Goal: Information Seeking & Learning: Learn about a topic

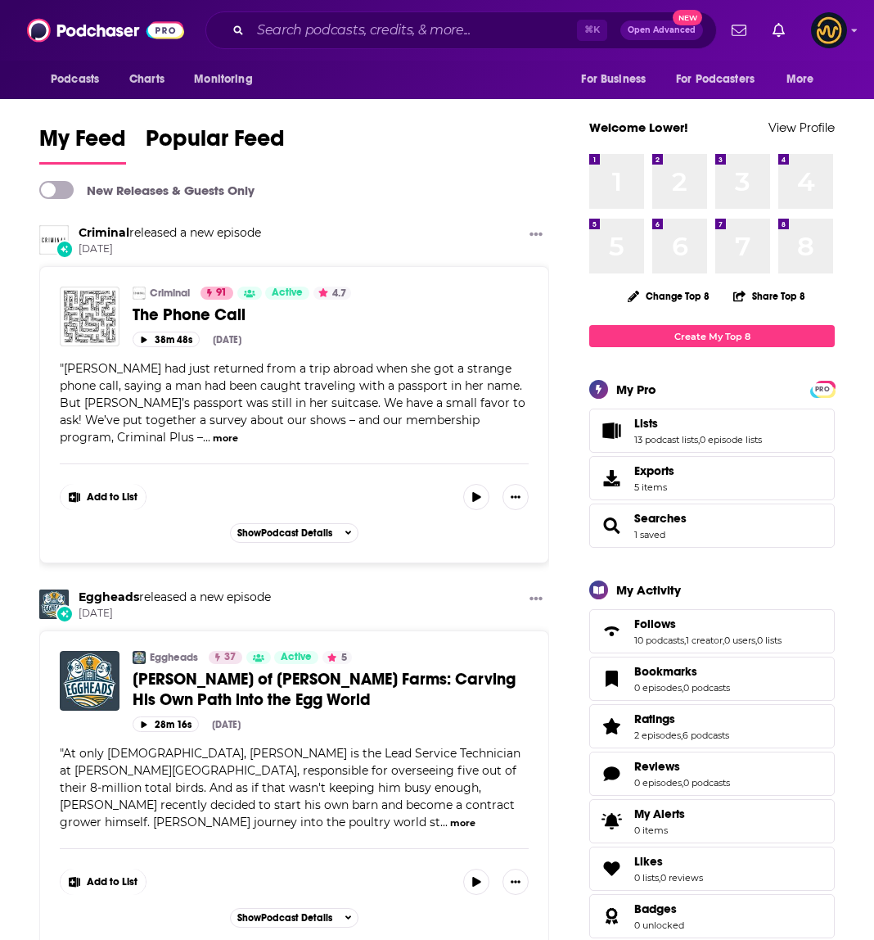
click at [137, 95] on div "Podcasts Charts Monitoring" at bounding box center [156, 80] width 234 height 38
click at [143, 88] on span "Charts" at bounding box center [146, 79] width 35 height 23
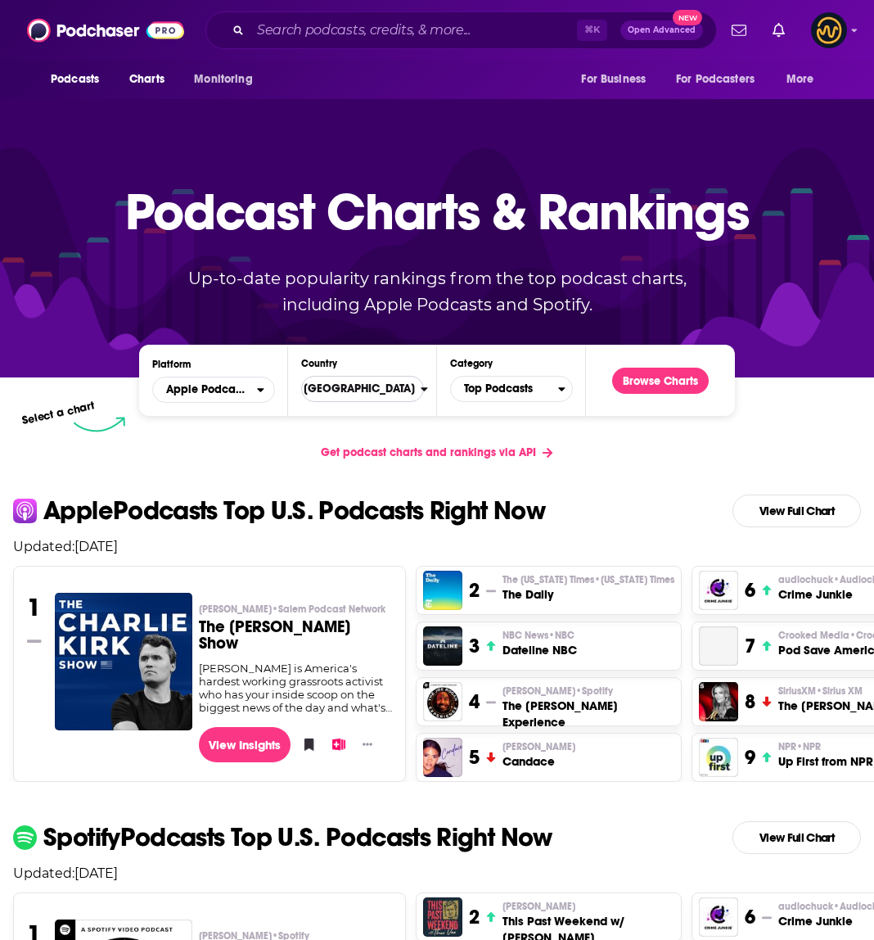
click at [386, 395] on span "[GEOGRAPHIC_DATA]" at bounding box center [356, 389] width 130 height 28
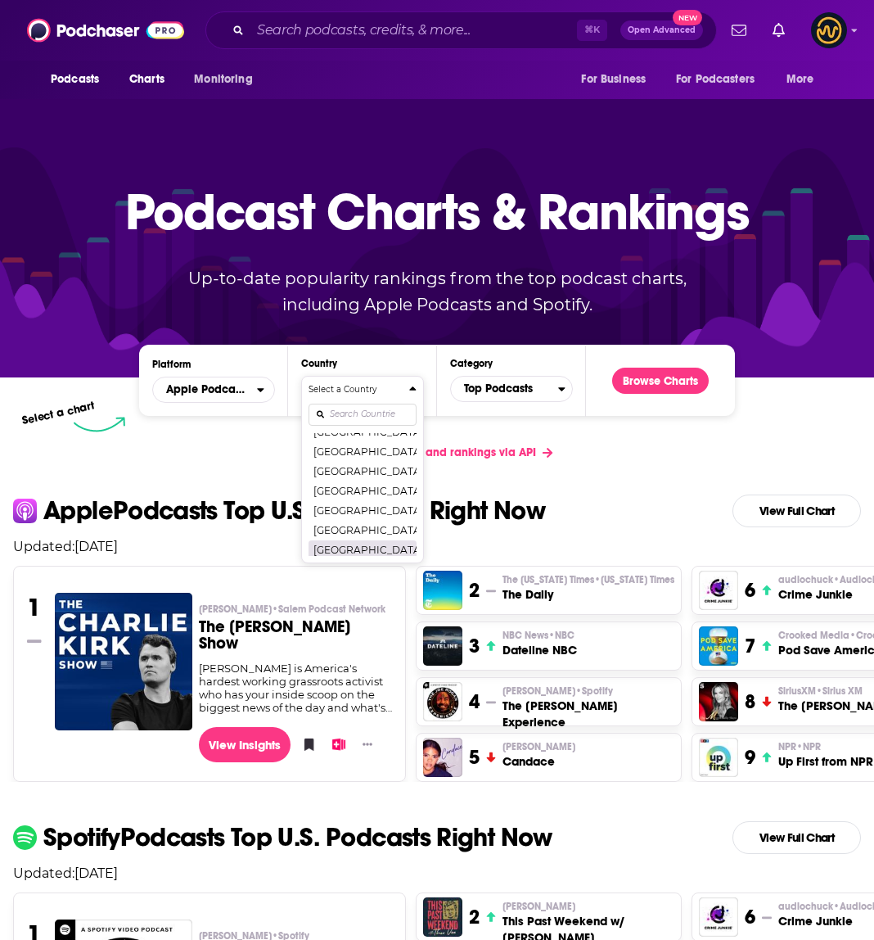
scroll to position [3185, 0]
click at [375, 521] on button "[GEOGRAPHIC_DATA]" at bounding box center [363, 520] width 108 height 20
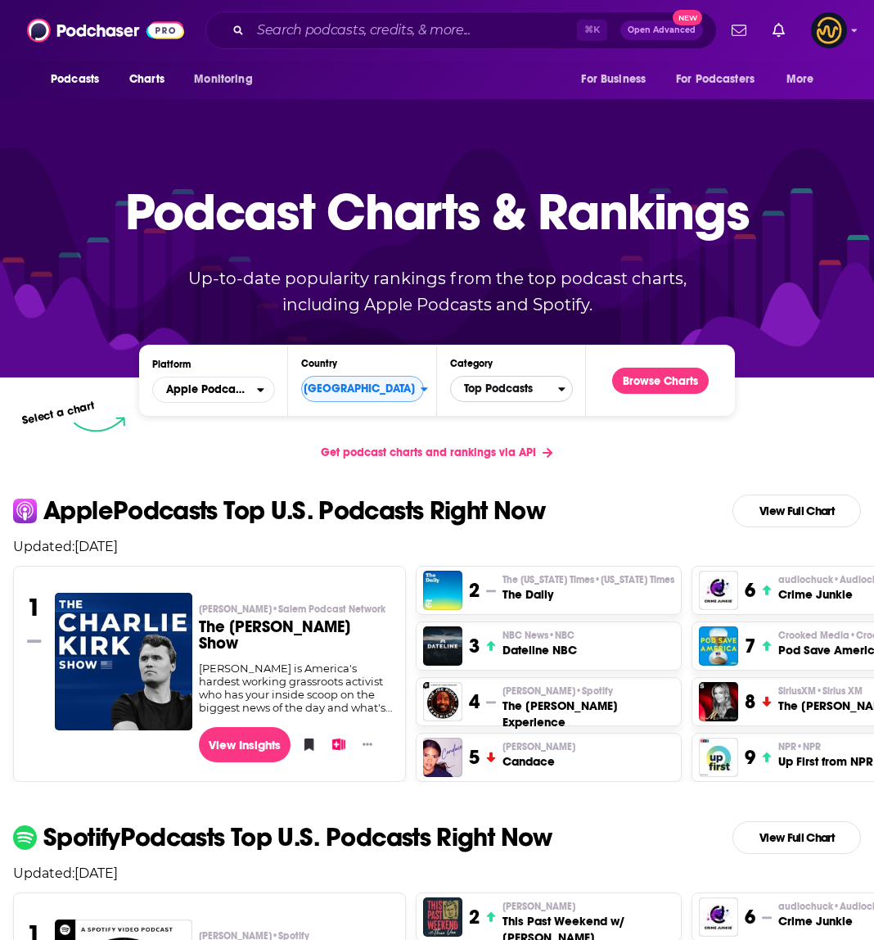
click at [525, 382] on span "Top Podcasts" at bounding box center [504, 389] width 107 height 28
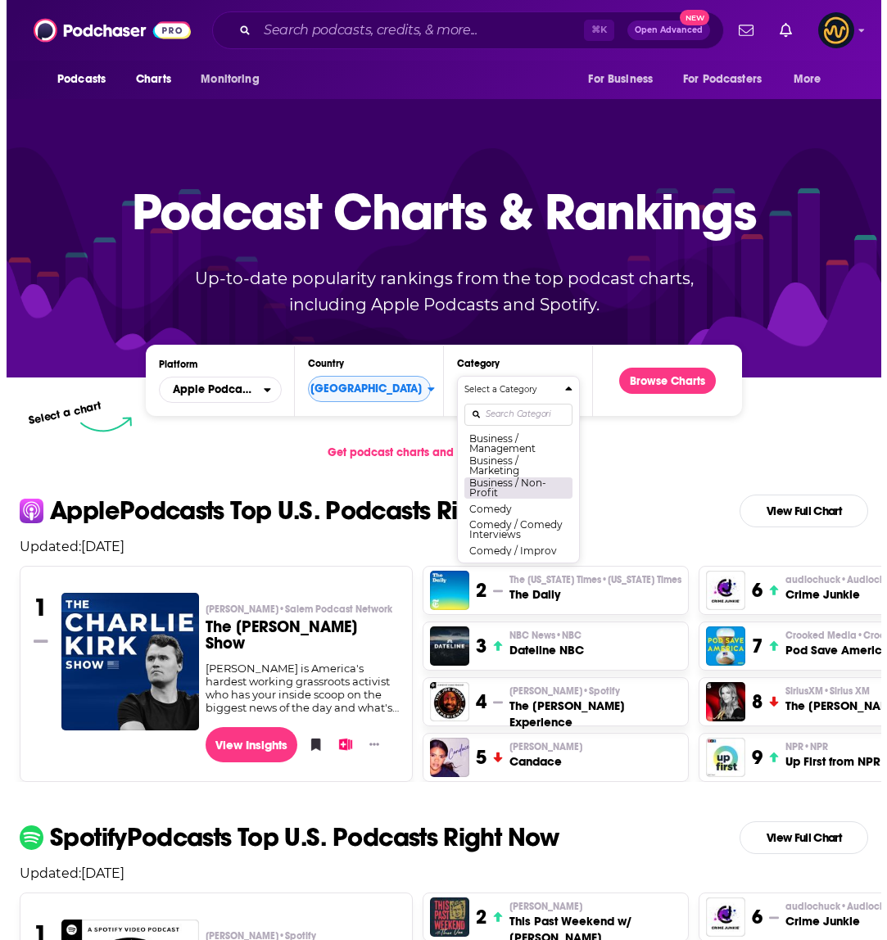
scroll to position [242, 0]
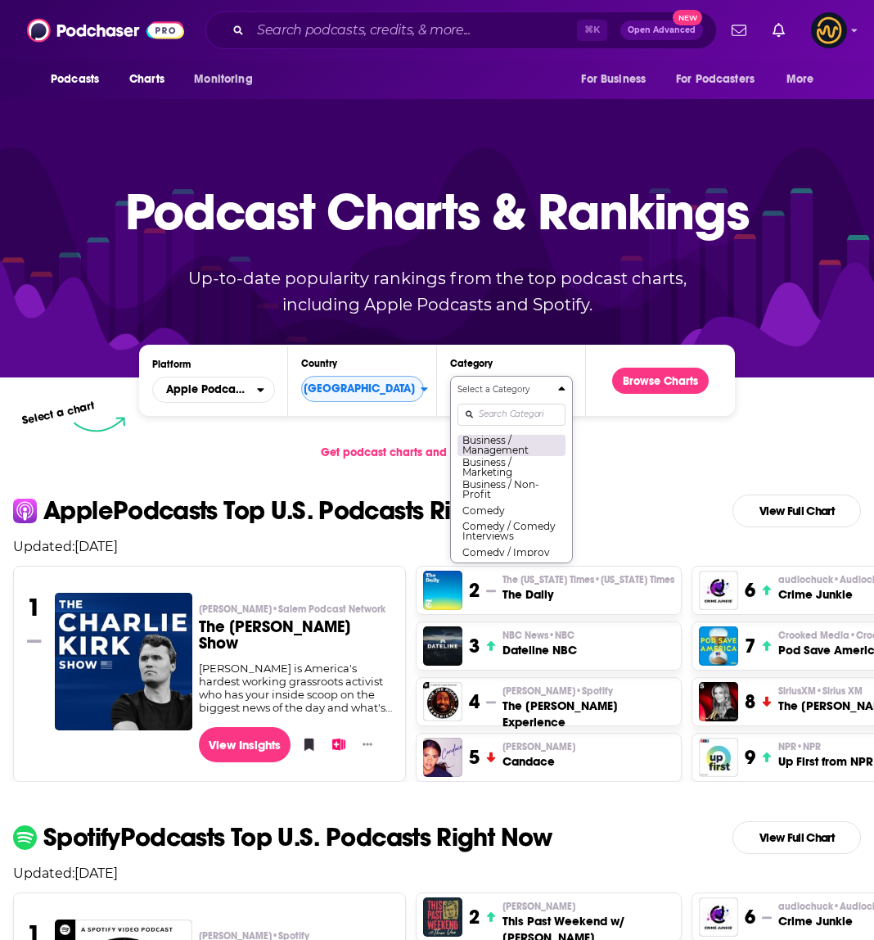
click at [521, 450] on button "Business / Management" at bounding box center [512, 445] width 108 height 22
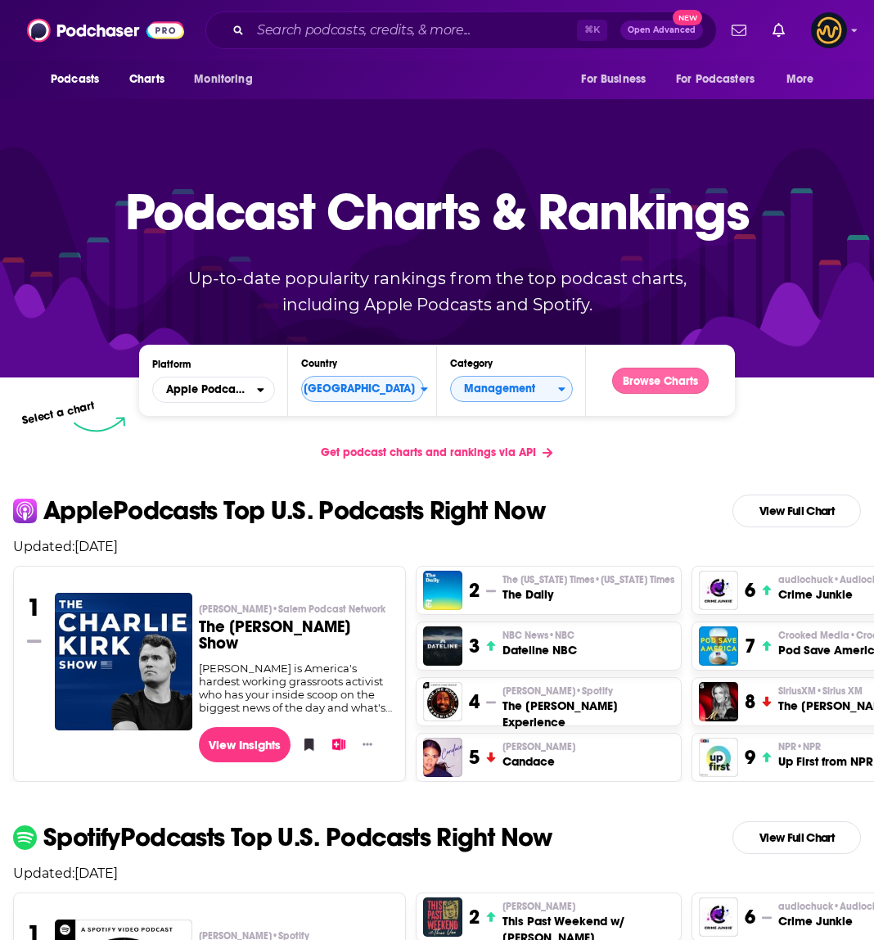
click at [666, 378] on button "Browse Charts" at bounding box center [660, 381] width 97 height 26
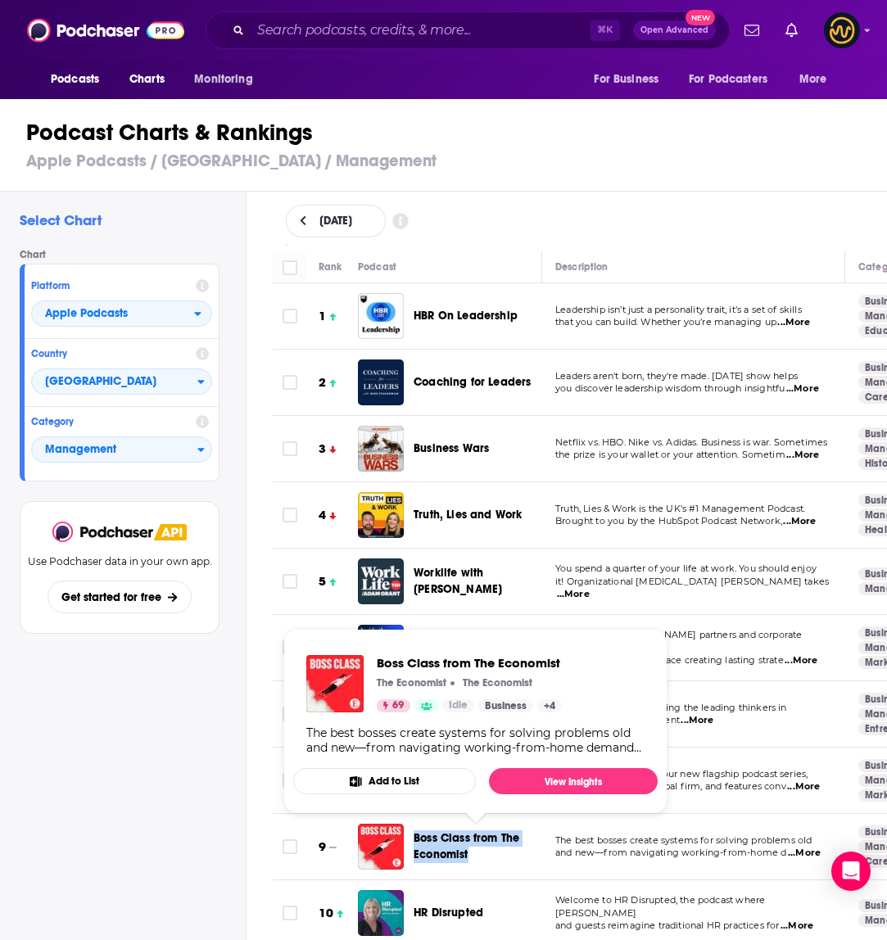
click at [440, 838] on span "Boss Class from The Economist" at bounding box center [466, 846] width 106 height 30
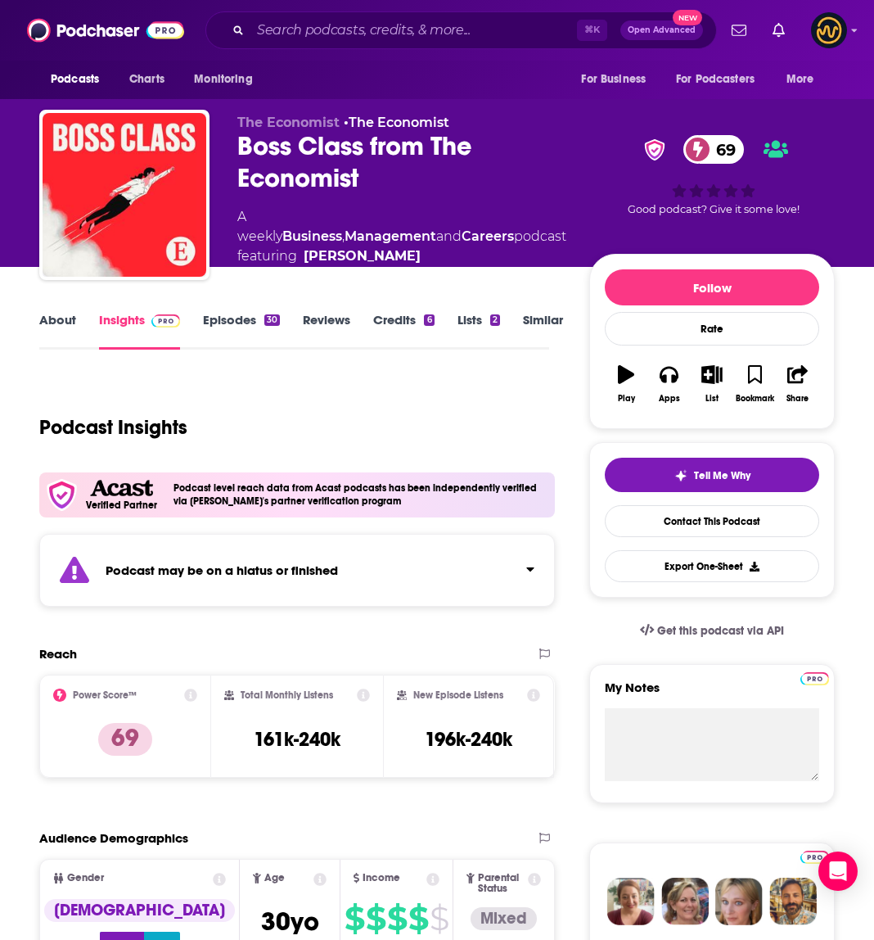
click at [438, 573] on div "Podcast may be on a hiatus or finished" at bounding box center [297, 570] width 516 height 73
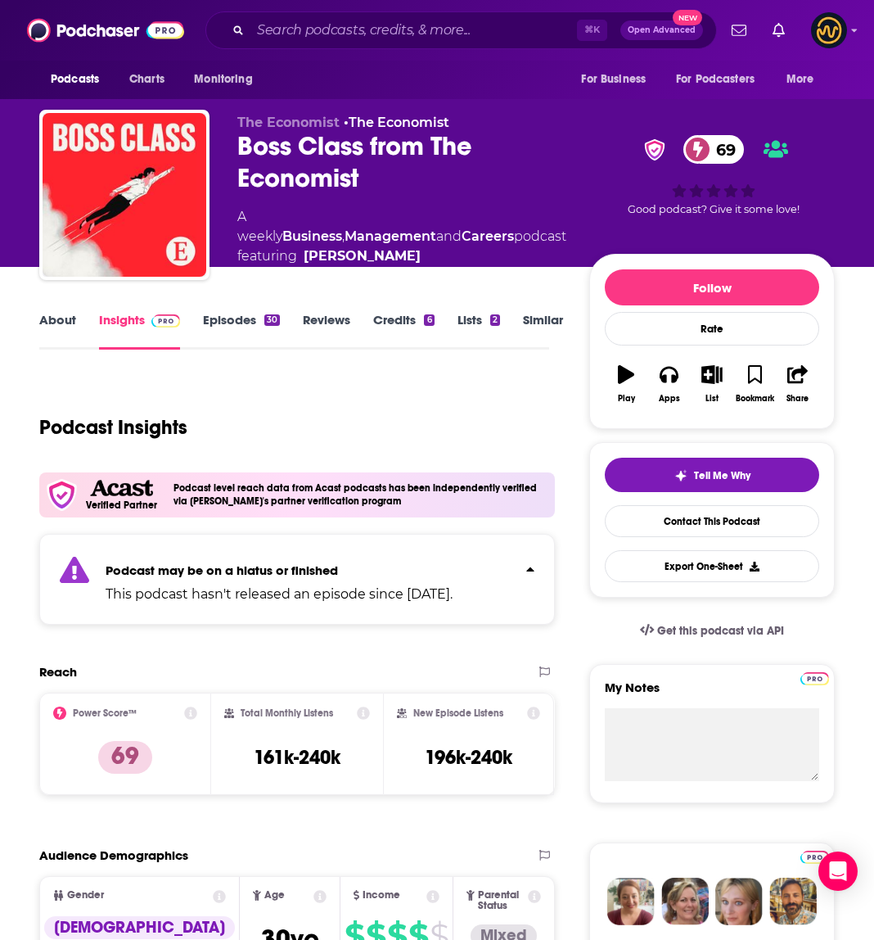
click at [437, 572] on p "Podcast may be on a hiatus or finished" at bounding box center [279, 570] width 347 height 16
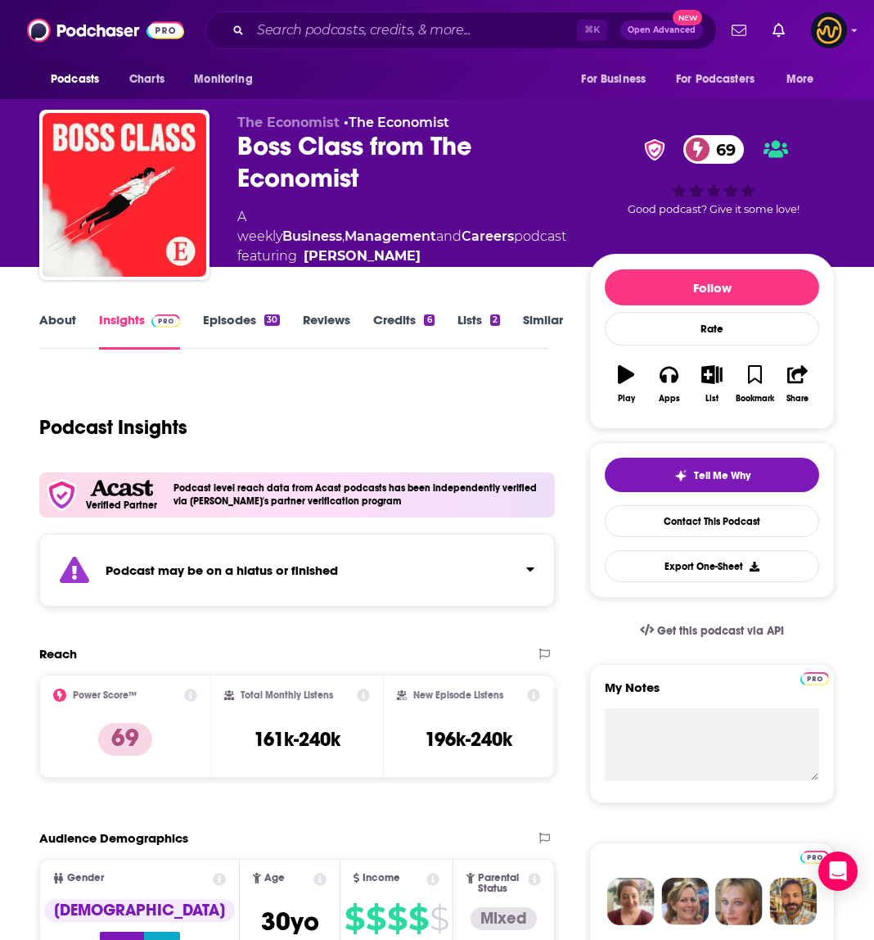
click at [496, 574] on div "Podcast may be on a hiatus or finished" at bounding box center [297, 570] width 516 height 73
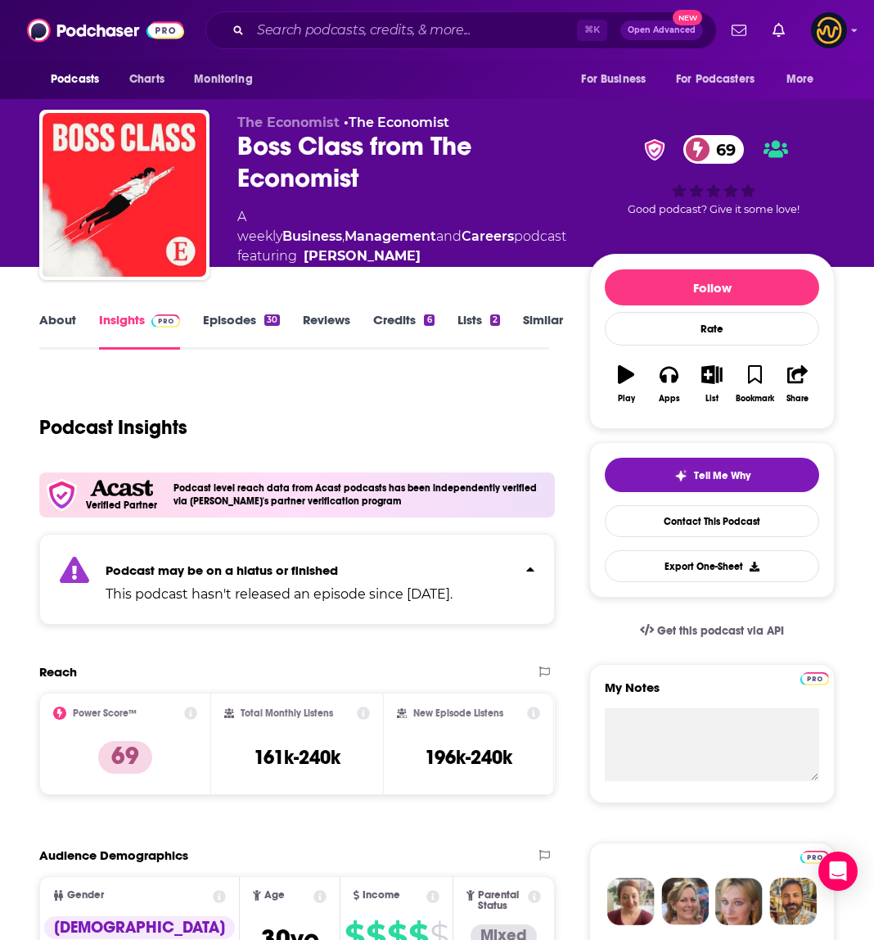
click at [62, 323] on link "About" at bounding box center [57, 331] width 37 height 38
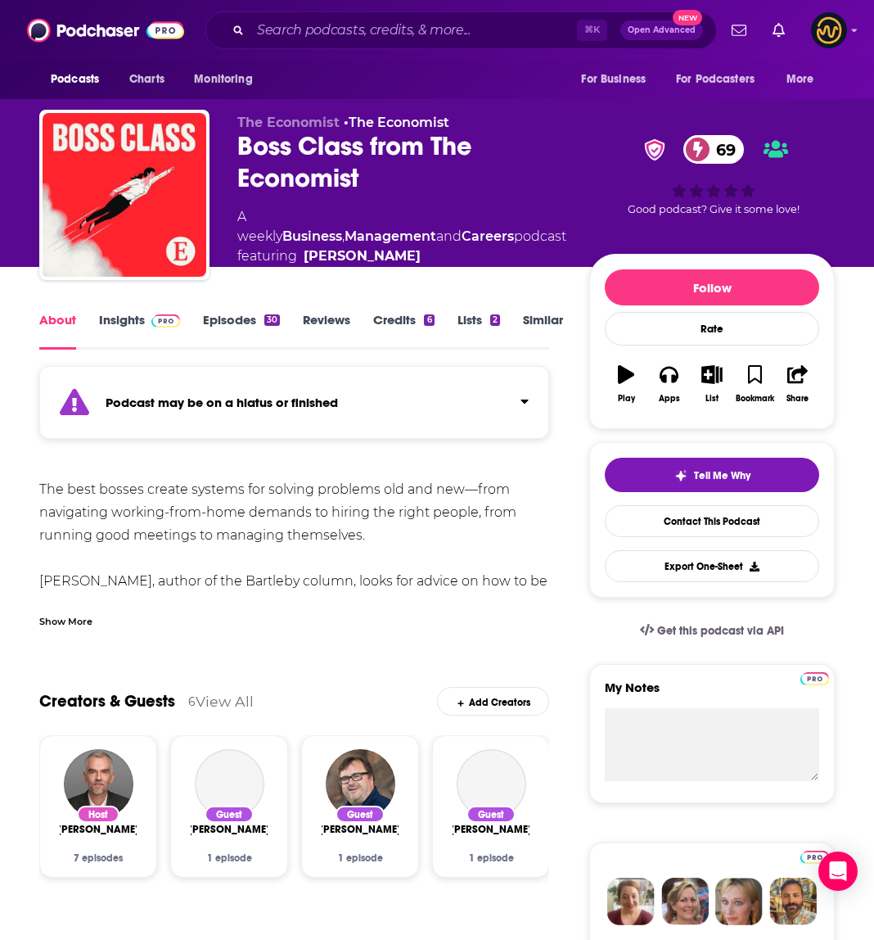
click at [79, 618] on div "Show More" at bounding box center [65, 620] width 53 height 16
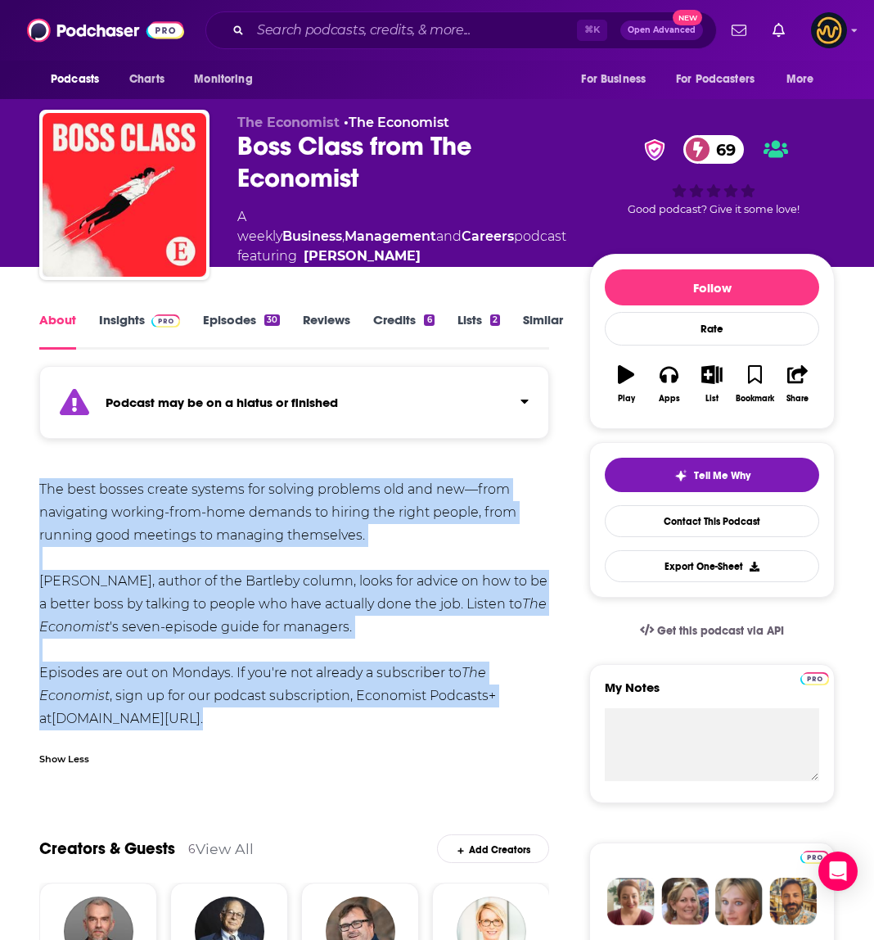
drag, startPoint x: 39, startPoint y: 488, endPoint x: 347, endPoint y: 731, distance: 392.3
click at [348, 732] on div "The best bosses create systems for solving problems old and new—from navigating…" at bounding box center [294, 626] width 510 height 297
copy div "The best bosses create systems for solving problems old and new—from navigating…"
click at [269, 319] on div "30" at bounding box center [272, 319] width 16 height 11
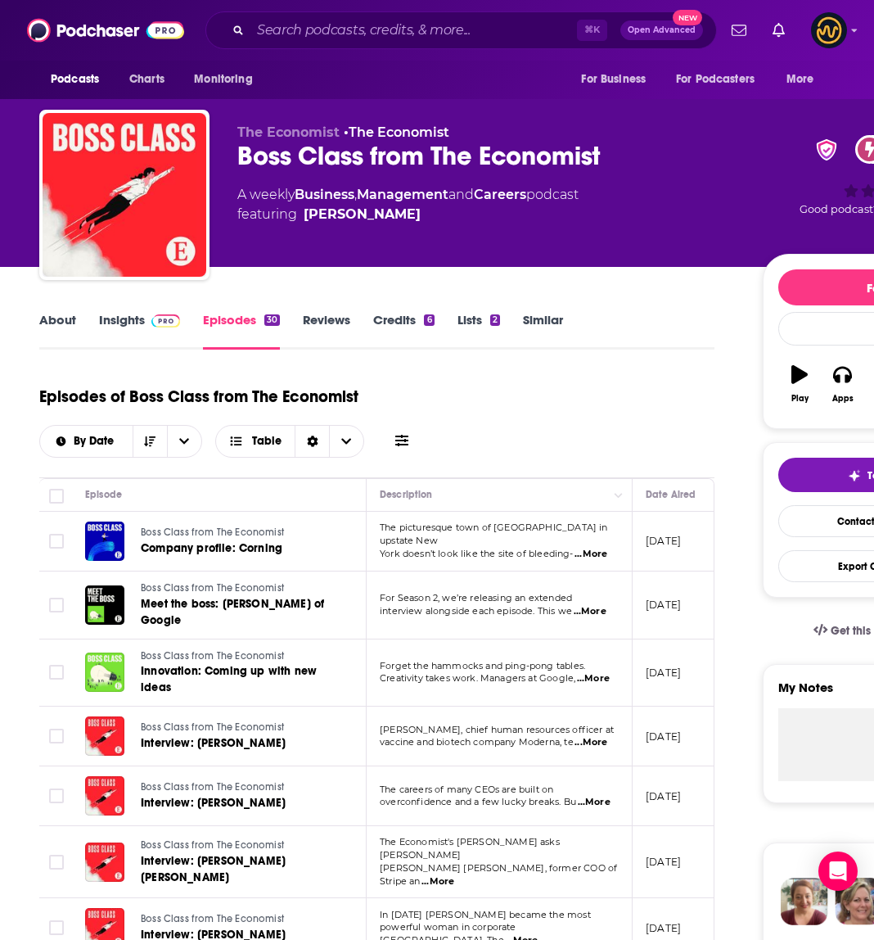
click at [122, 324] on link "Insights" at bounding box center [139, 331] width 81 height 38
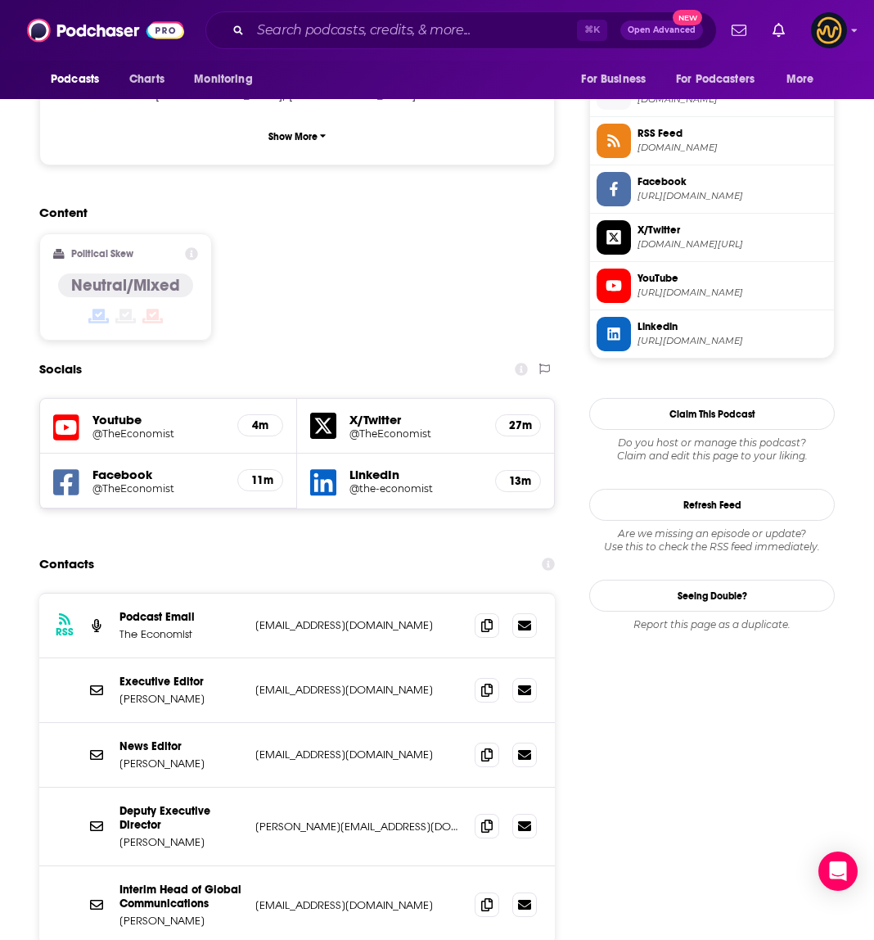
scroll to position [1600, 0]
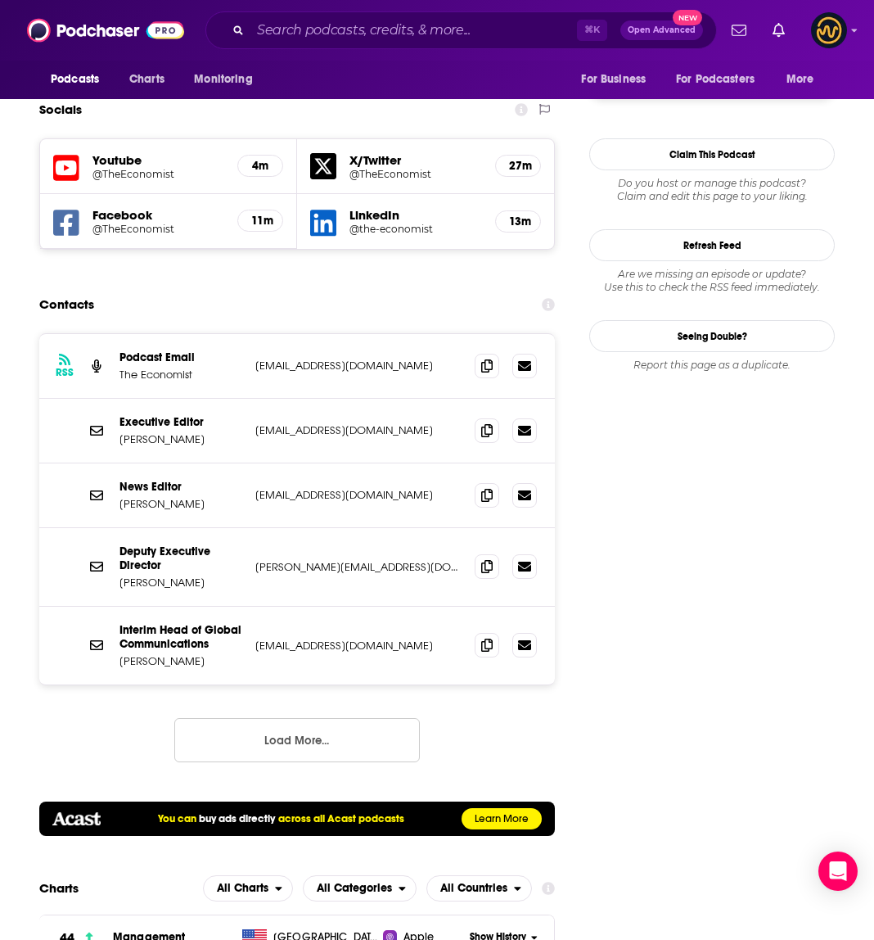
click at [499, 354] on div at bounding box center [506, 366] width 62 height 25
click at [488, 359] on icon at bounding box center [486, 365] width 11 height 13
click at [494, 418] on span at bounding box center [487, 430] width 25 height 25
click at [316, 718] on button "Load More..." at bounding box center [297, 740] width 246 height 44
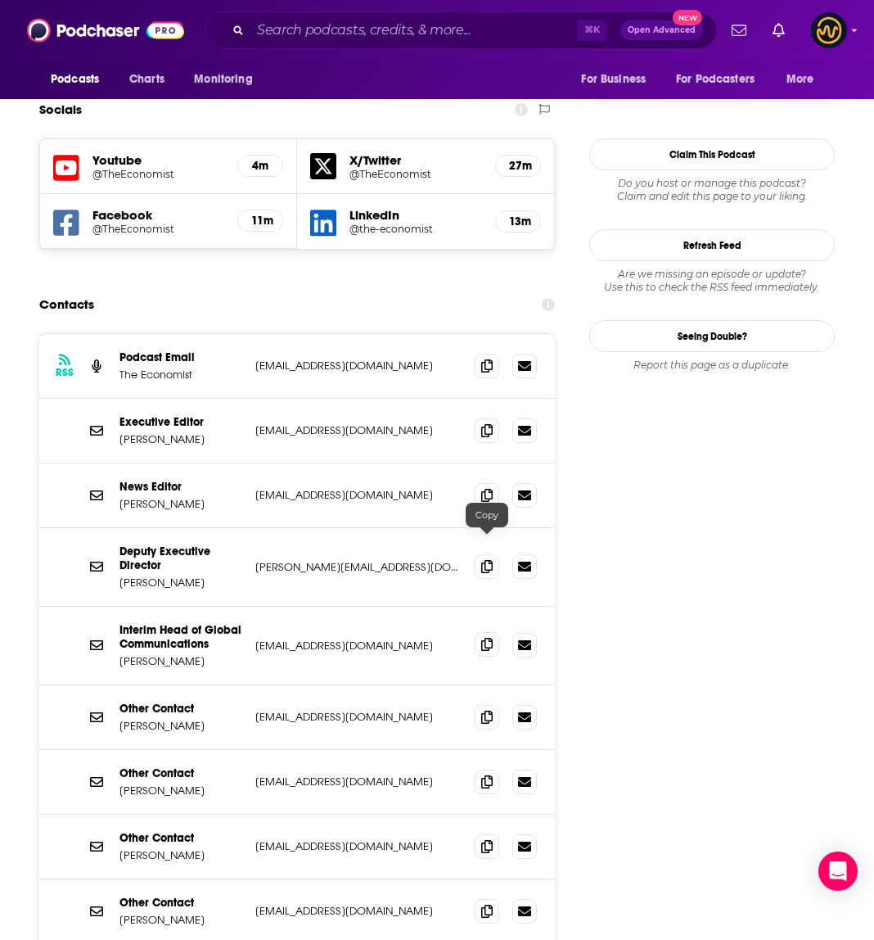
click at [493, 632] on span at bounding box center [487, 644] width 25 height 25
click at [484, 488] on icon at bounding box center [486, 494] width 11 height 13
click at [486, 559] on icon at bounding box center [486, 565] width 11 height 13
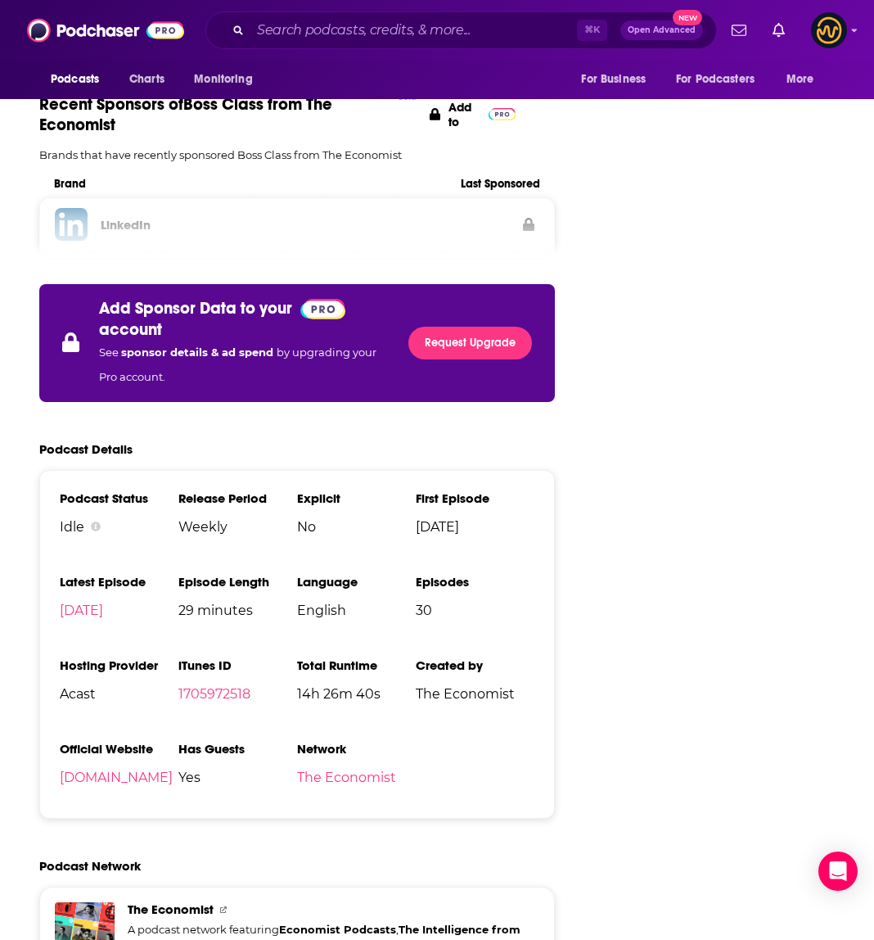
scroll to position [3356, 0]
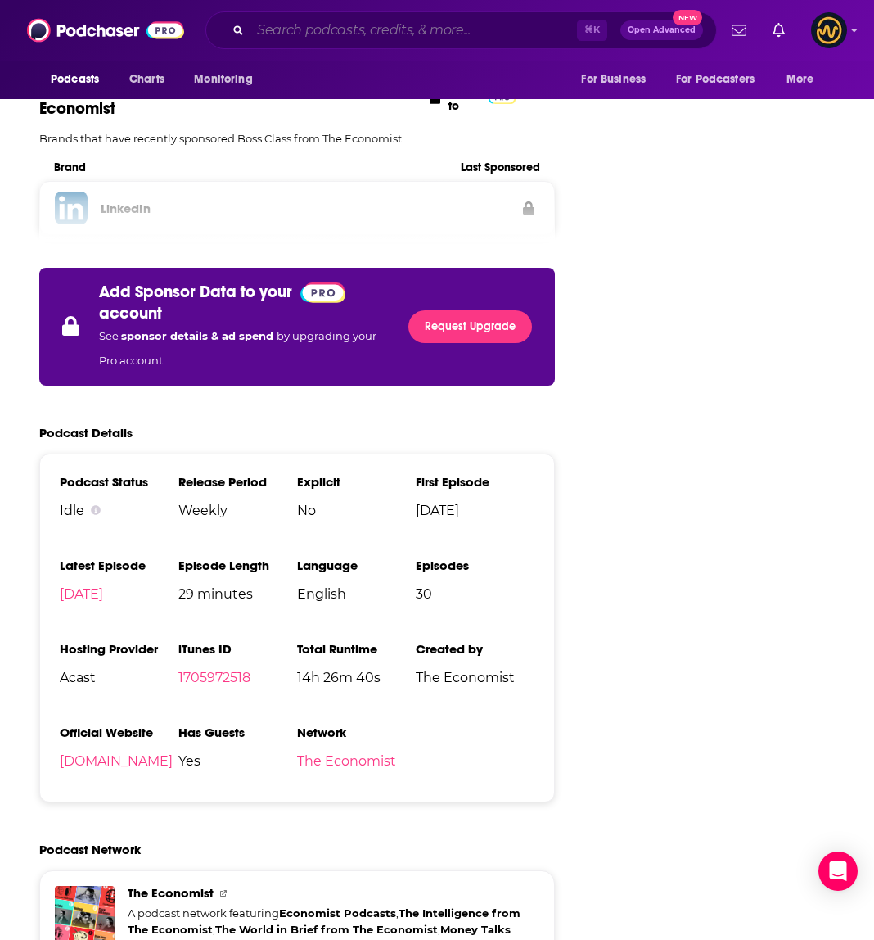
click at [437, 32] on input "Search podcasts, credits, & more..." at bounding box center [414, 30] width 327 height 26
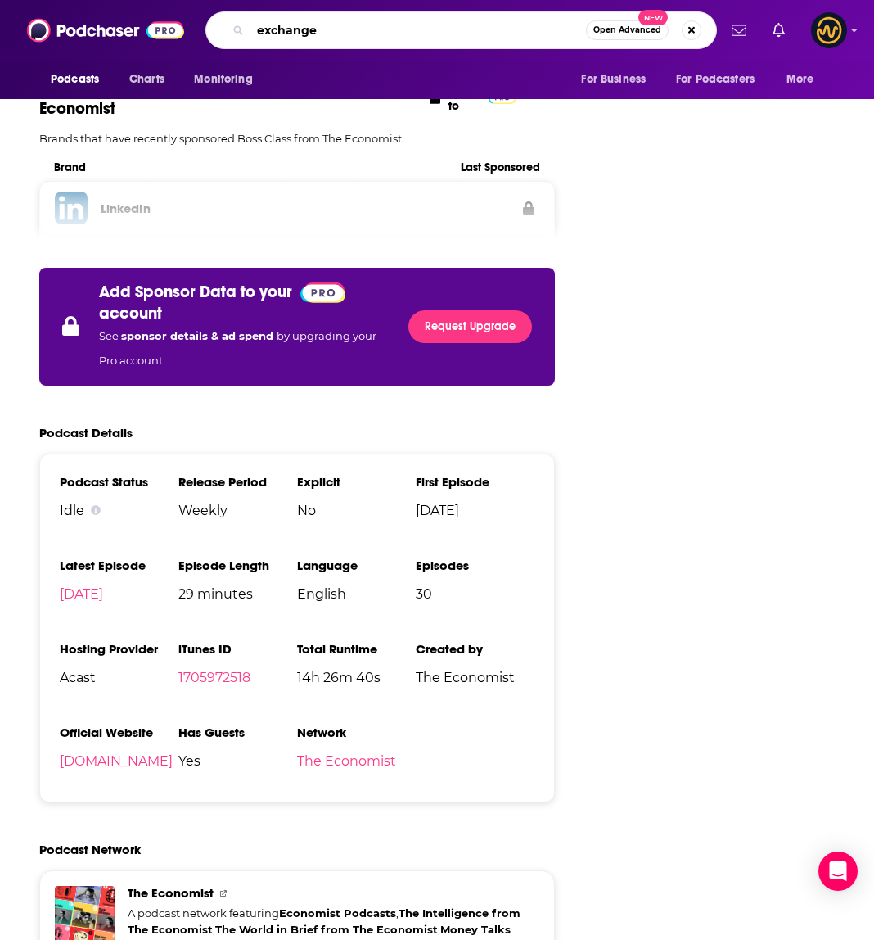
type input "exchanges"
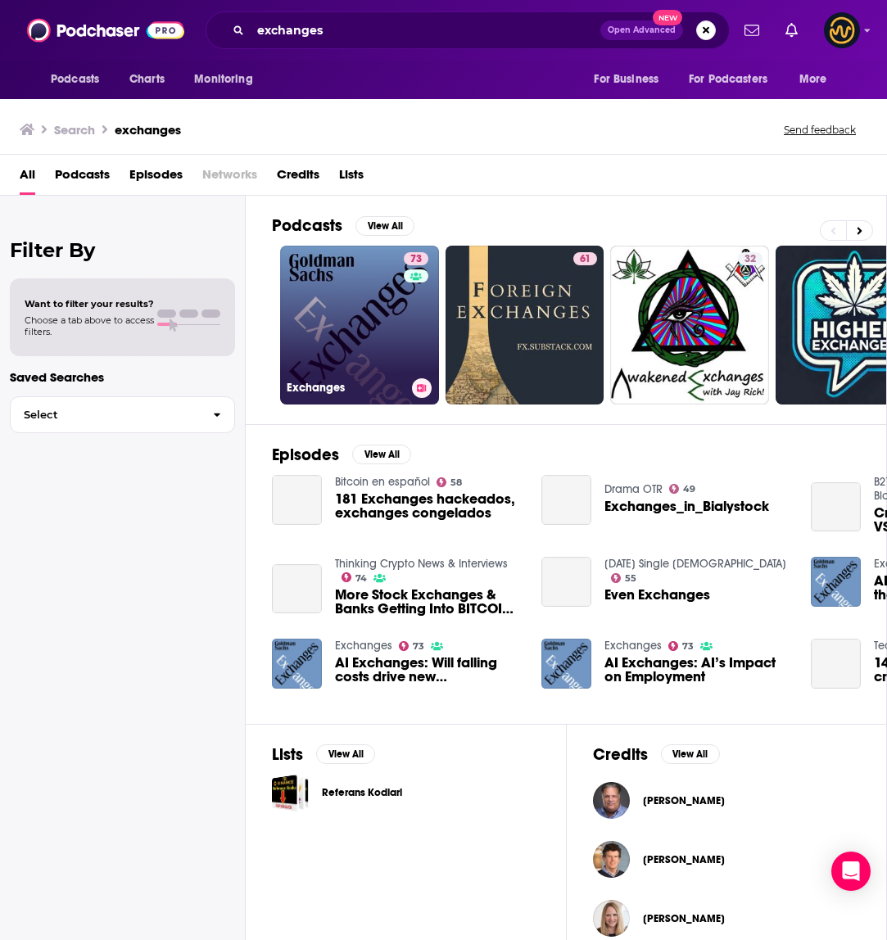
click at [329, 308] on link "73 Exchanges" at bounding box center [359, 325] width 159 height 159
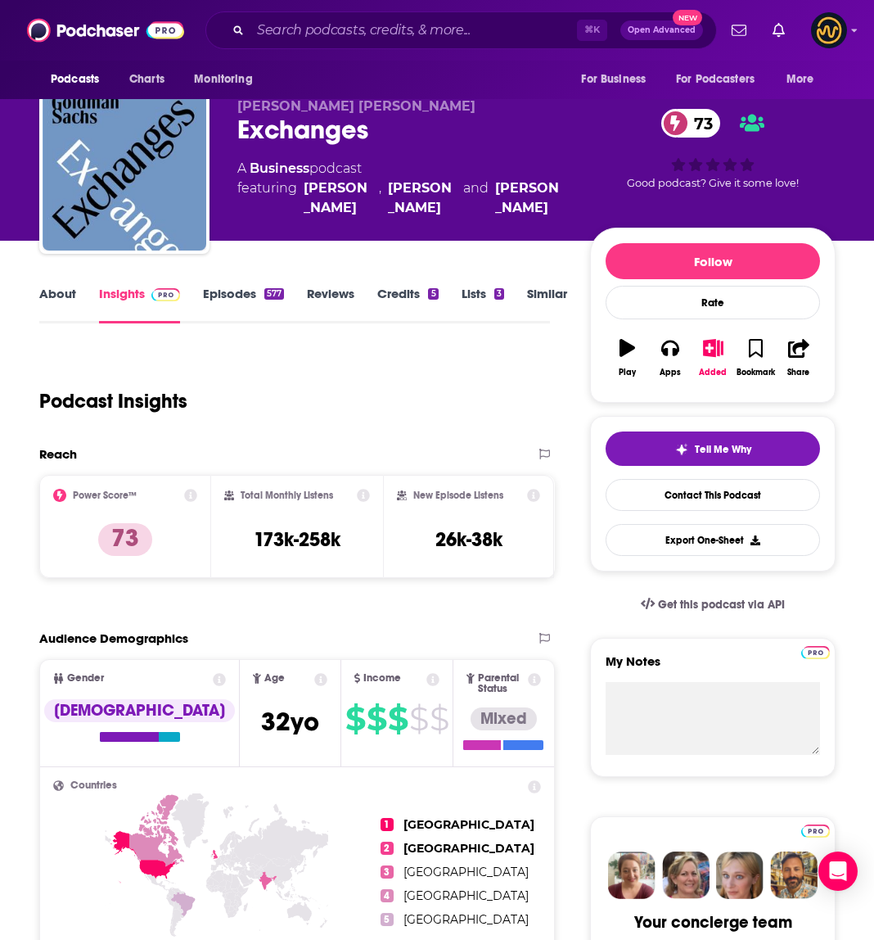
scroll to position [29, 0]
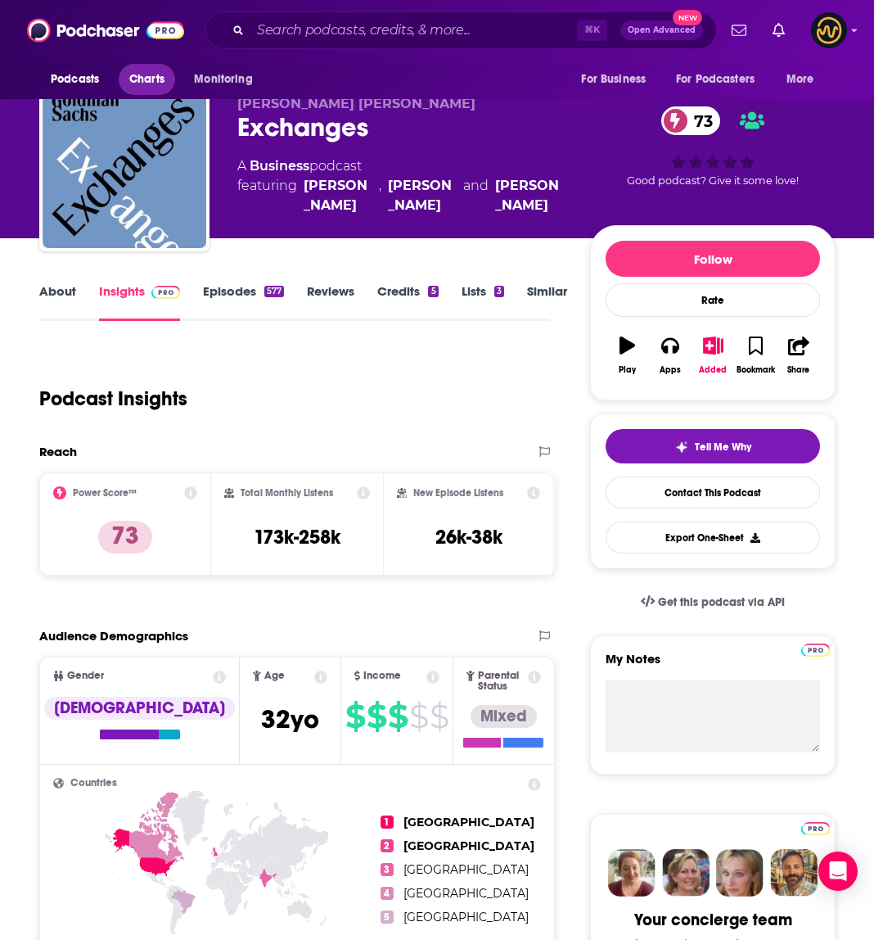
click at [141, 73] on span "Charts" at bounding box center [146, 79] width 35 height 23
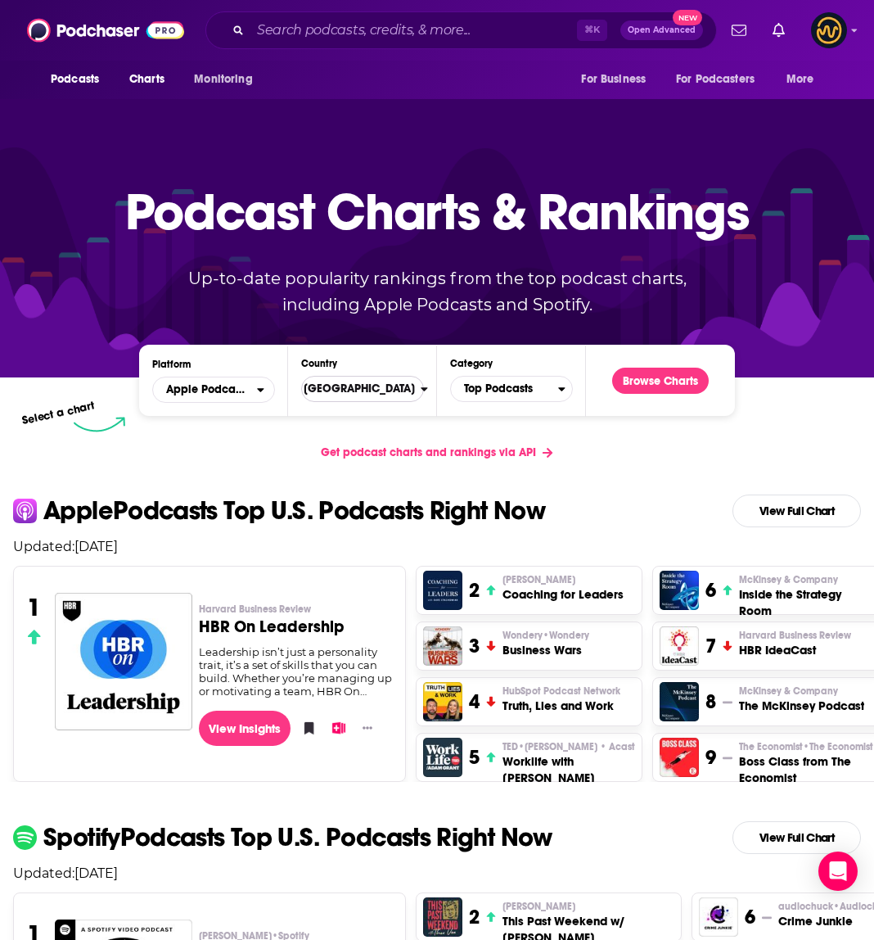
click at [409, 392] on span "[GEOGRAPHIC_DATA]" at bounding box center [356, 389] width 130 height 28
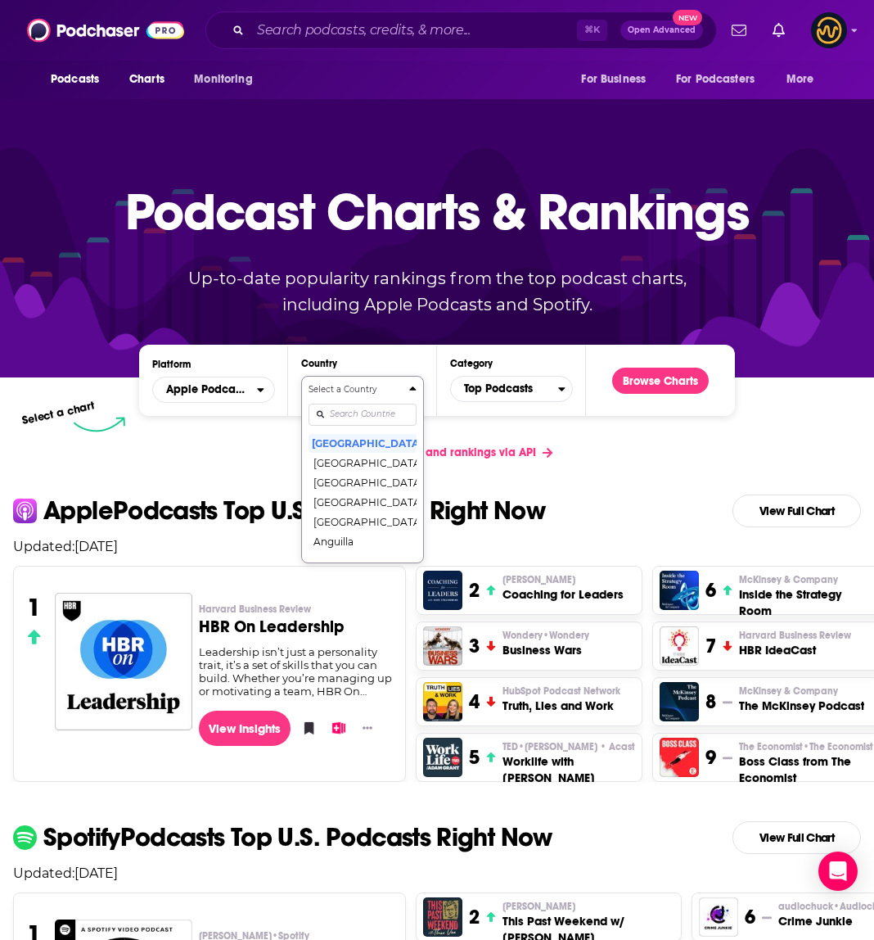
click at [375, 419] on input "Countries" at bounding box center [363, 415] width 108 height 22
type input "united"
click at [372, 484] on button "[GEOGRAPHIC_DATA]" at bounding box center [363, 482] width 108 height 20
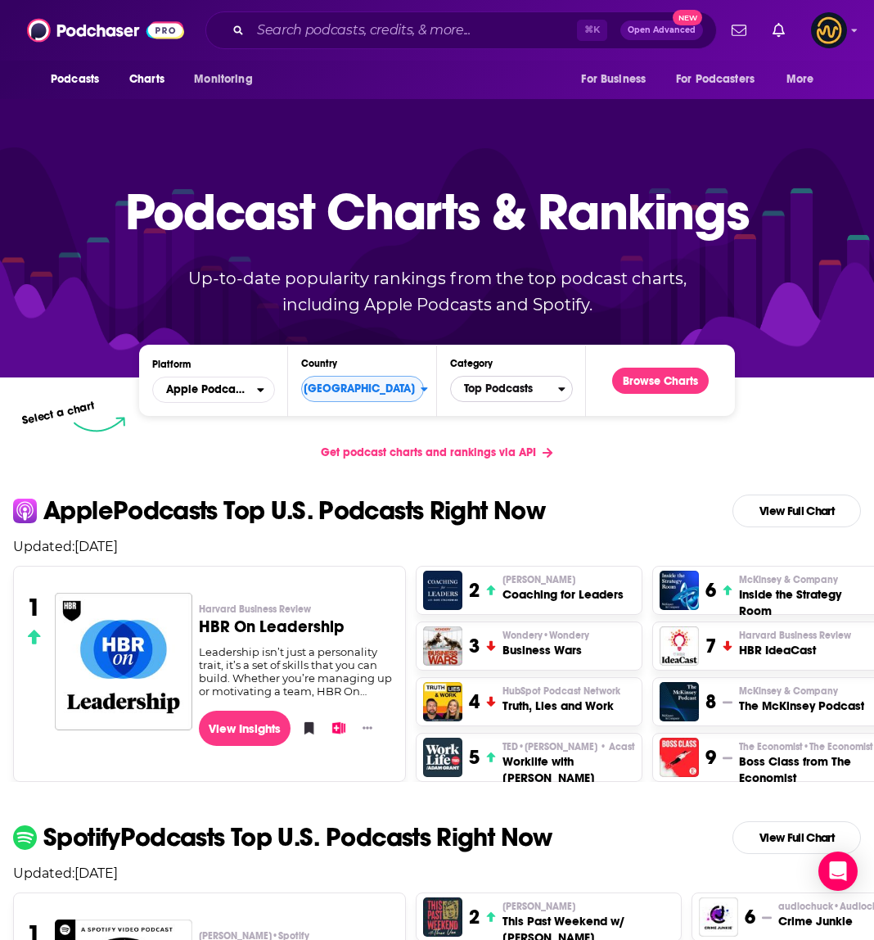
click at [540, 383] on span "Top Podcasts" at bounding box center [504, 389] width 107 height 28
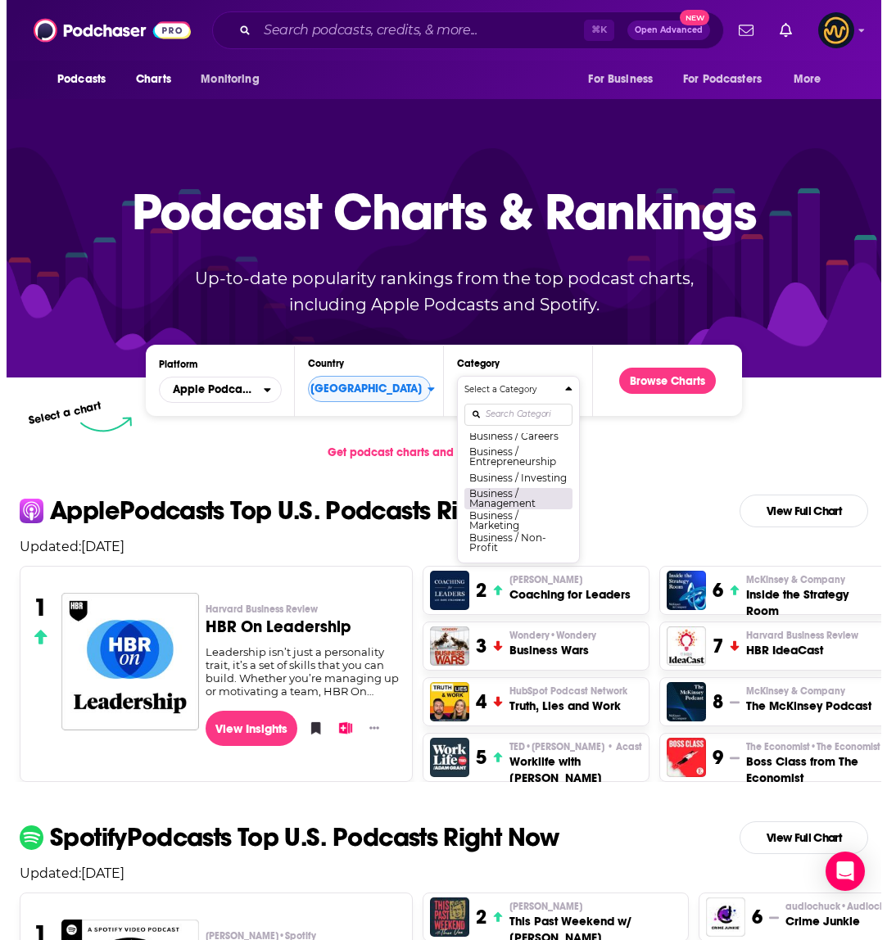
scroll to position [178, 0]
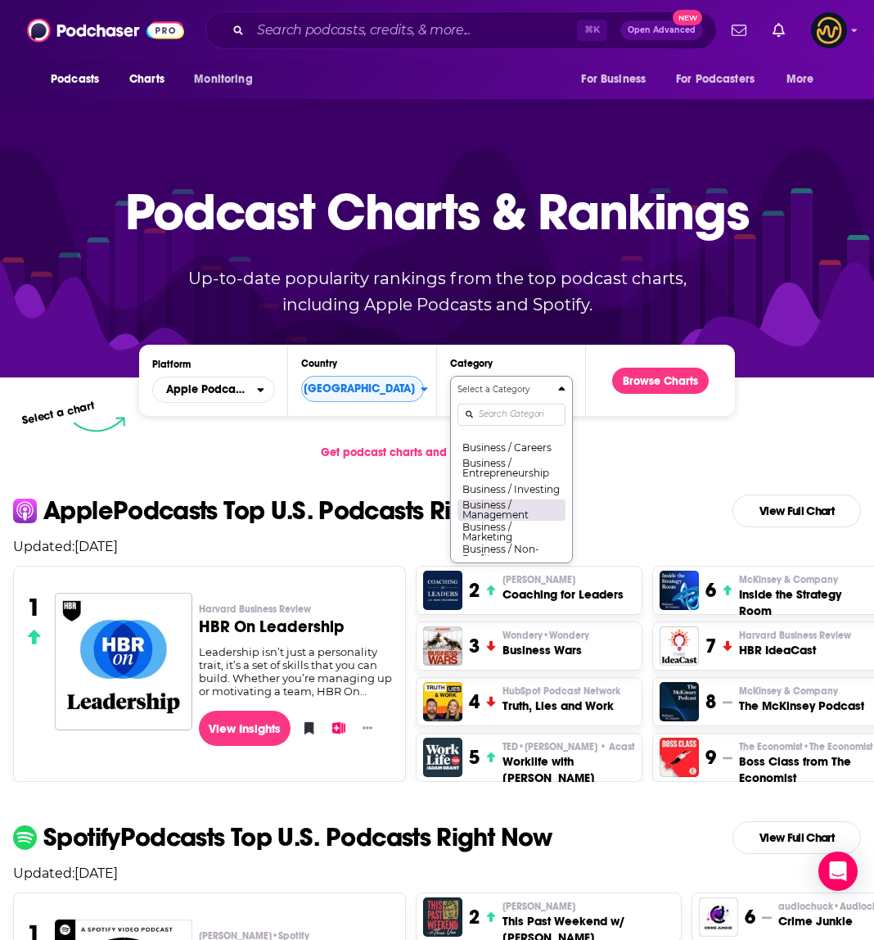
click at [519, 521] on button "Business / Management" at bounding box center [512, 510] width 108 height 22
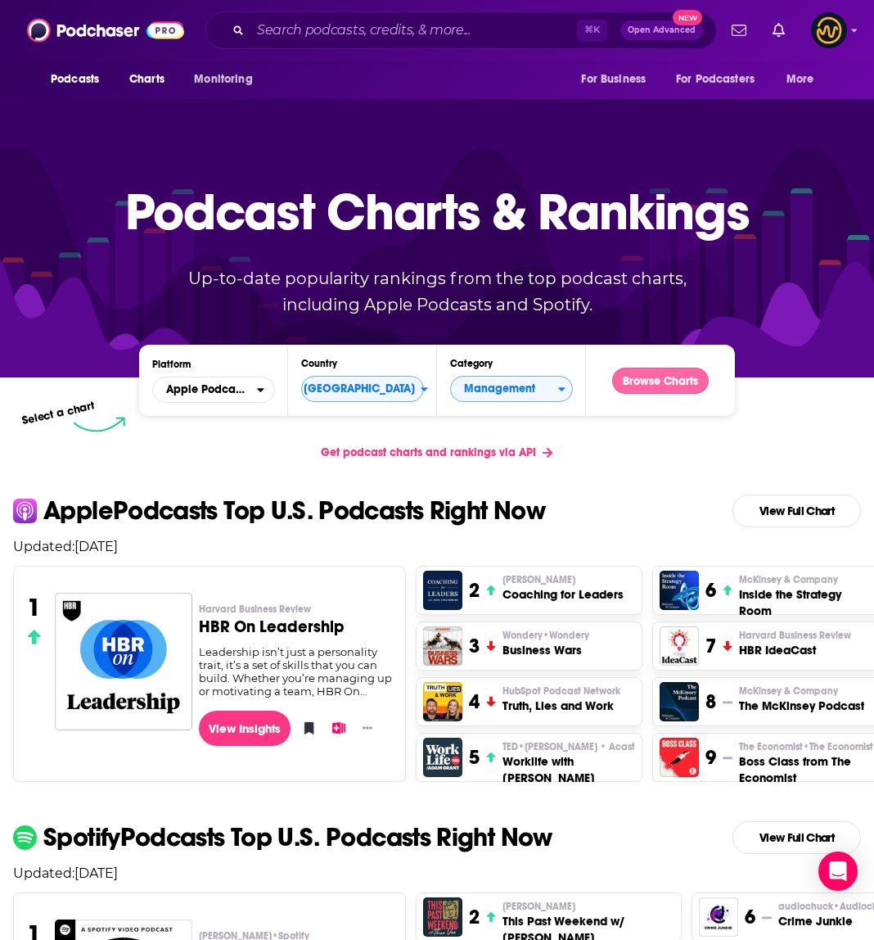
click at [693, 392] on button "Browse Charts" at bounding box center [660, 381] width 97 height 26
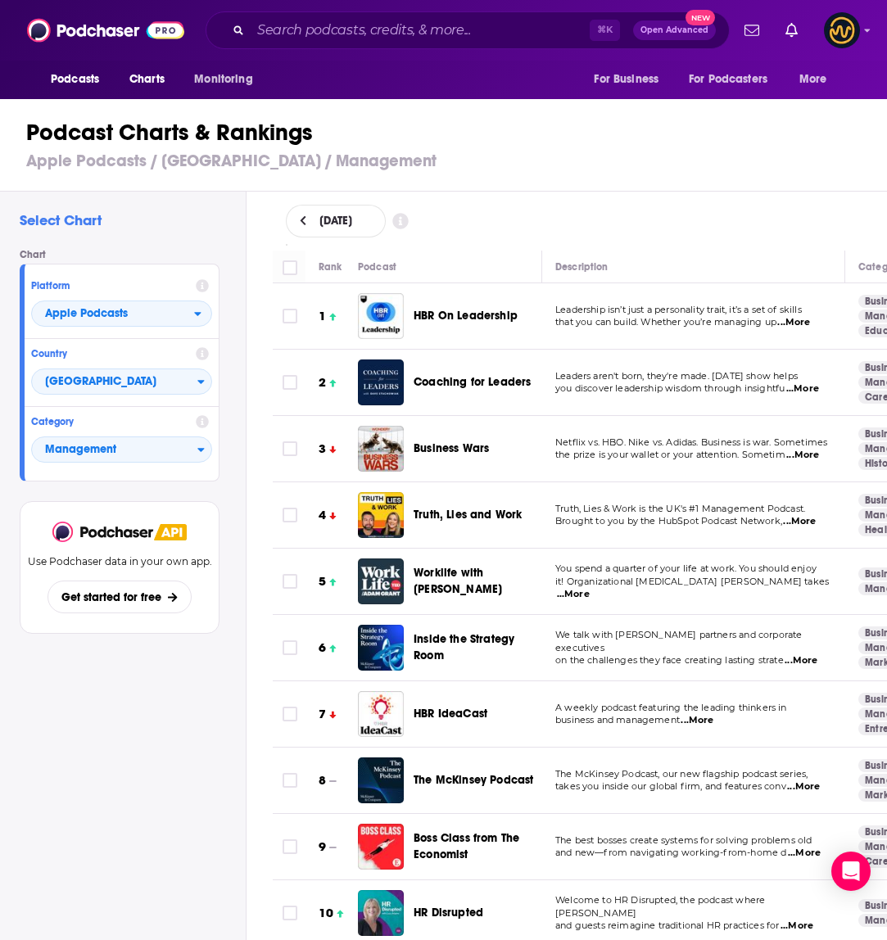
click at [800, 527] on span "...More" at bounding box center [799, 521] width 33 height 13
click at [809, 521] on span "...More" at bounding box center [799, 521] width 33 height 13
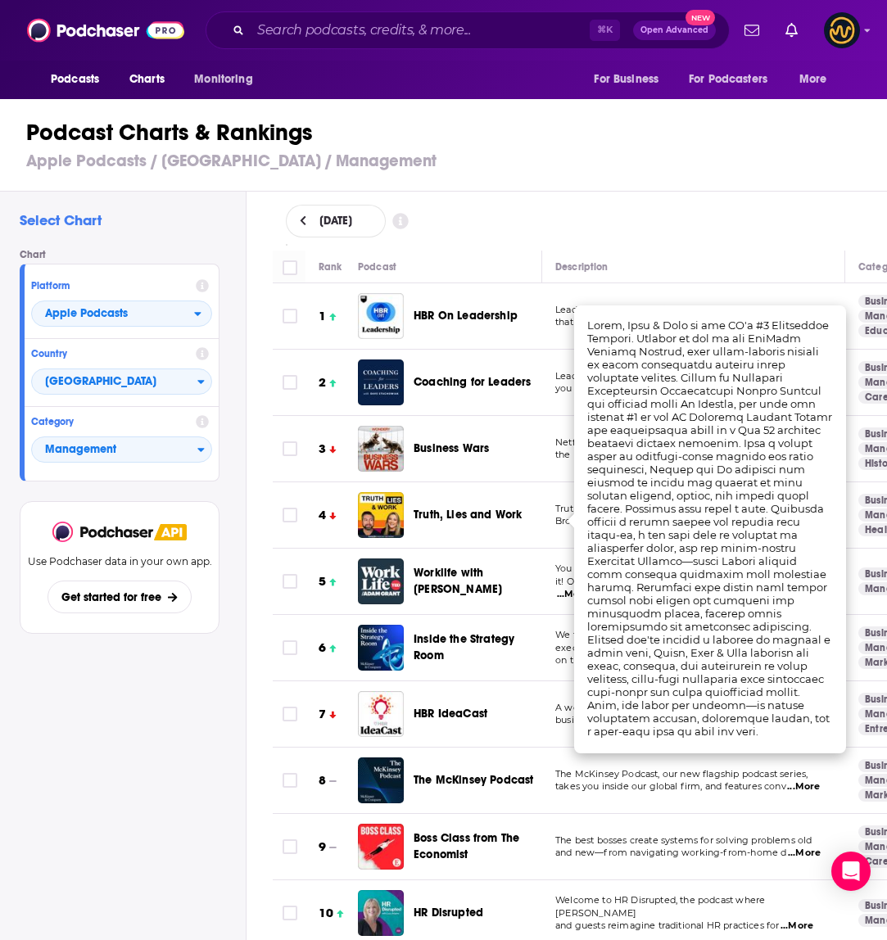
click at [549, 526] on div "Truth, Lies and Work" at bounding box center [484, 515] width 142 height 46
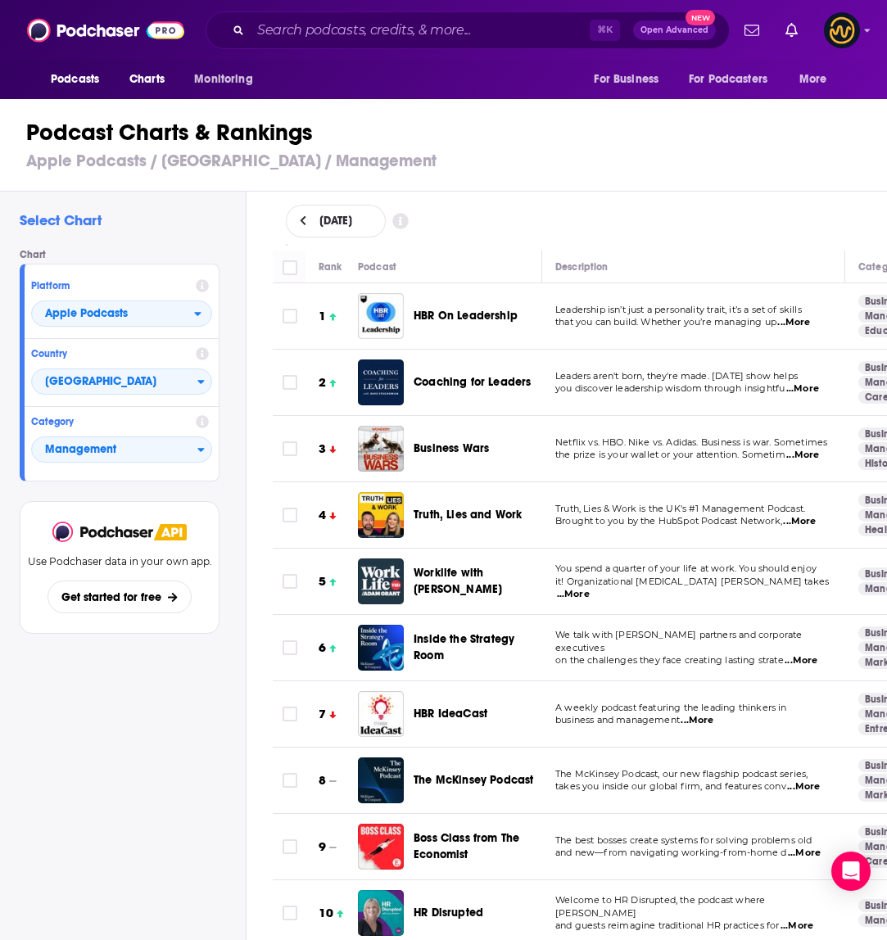
click at [459, 517] on span "Truth, Lies and Work" at bounding box center [467, 515] width 108 height 14
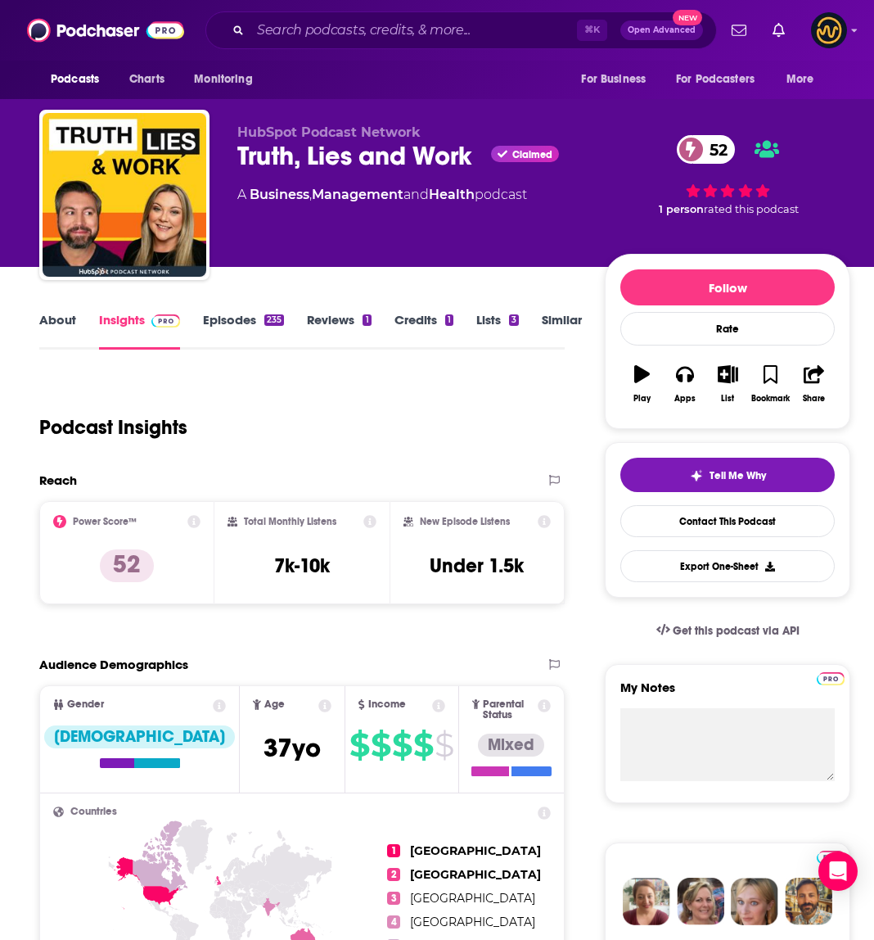
click at [62, 327] on link "About" at bounding box center [57, 331] width 37 height 38
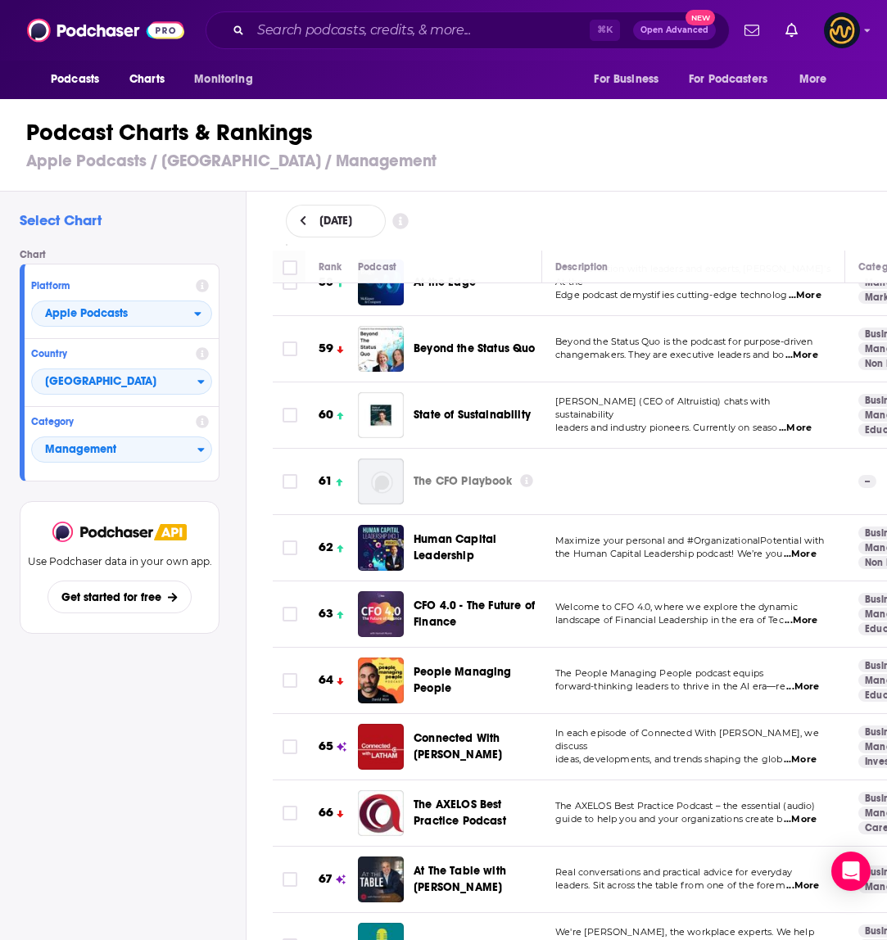
scroll to position [4010, 0]
